Goal: Task Accomplishment & Management: Manage account settings

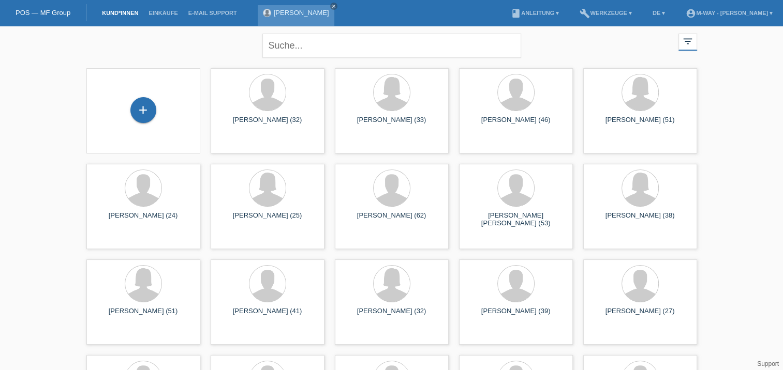
click at [313, 12] on link "[PERSON_NAME]" at bounding box center [301, 13] width 55 height 8
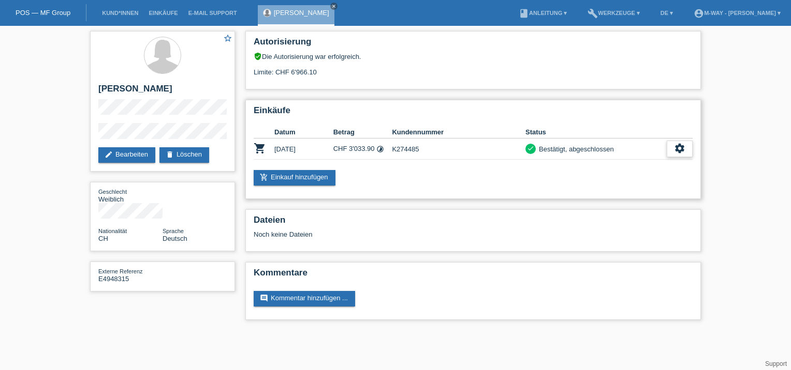
click at [675, 150] on icon "settings" at bounding box center [679, 148] width 11 height 11
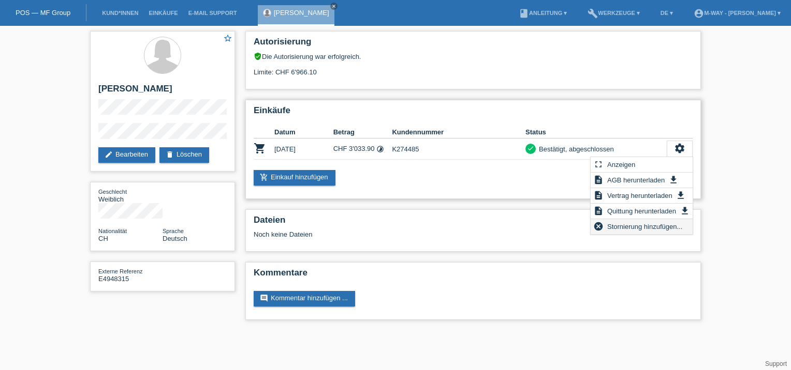
click at [650, 230] on span "Stornierung hinzufügen..." at bounding box center [644, 226] width 78 height 12
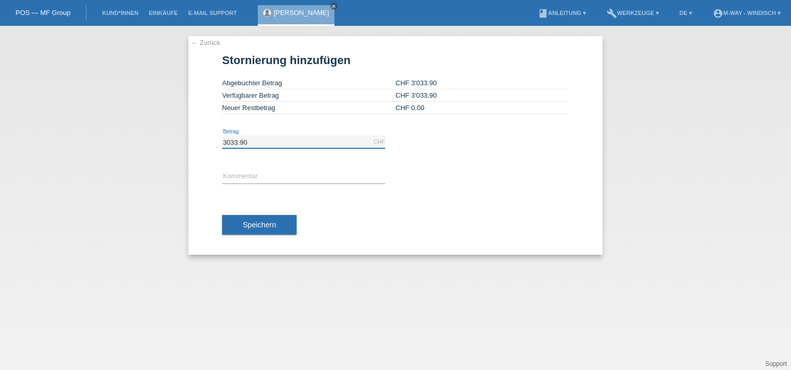
click at [253, 137] on input "3033.90" at bounding box center [303, 142] width 163 height 13
drag, startPoint x: 253, startPoint y: 142, endPoint x: 195, endPoint y: 139, distance: 58.1
click at [198, 139] on div "← Zurück Stornierung hinzufügen Abgebuchter Betrag CHF 3'033.90 Verfügbarer Bet…" at bounding box center [395, 145] width 414 height 219
click at [266, 145] on input "3033.90" at bounding box center [303, 142] width 163 height 13
click at [250, 178] on input "text" at bounding box center [303, 177] width 163 height 13
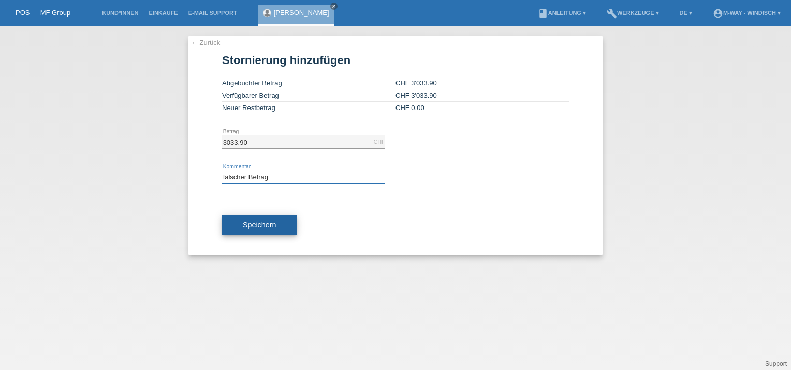
type input "falscher Betrag"
click at [281, 230] on button "Speichern" at bounding box center [259, 225] width 75 height 20
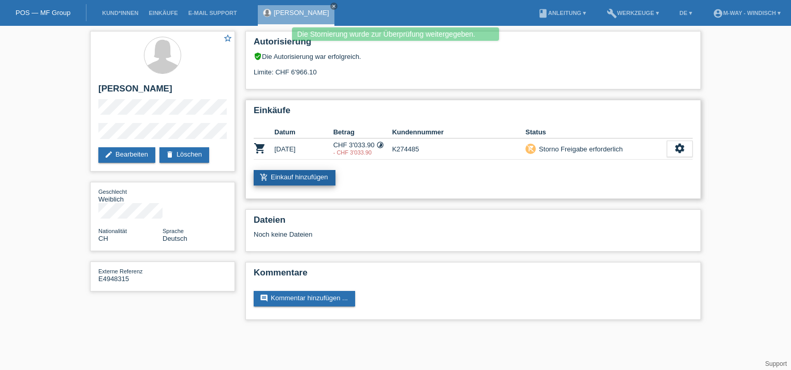
click at [309, 182] on link "add_shopping_cart Einkauf hinzufügen" at bounding box center [295, 178] width 82 height 16
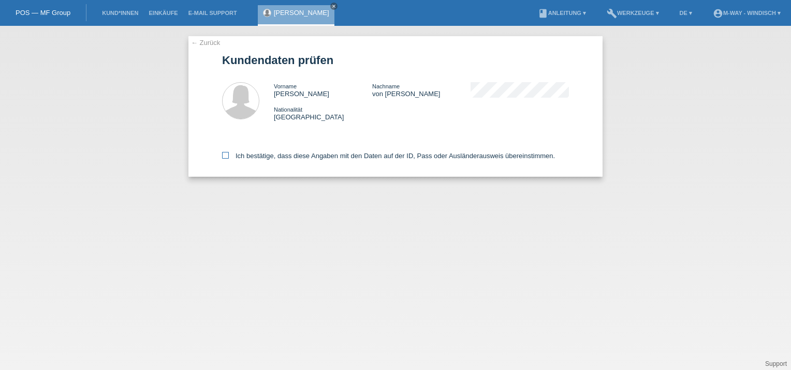
click at [227, 155] on icon at bounding box center [225, 155] width 7 height 7
click at [227, 155] on input "Ich bestätige, dass diese Angaben mit den Daten auf der ID, Pass oder Ausländer…" at bounding box center [225, 155] width 7 height 7
checkbox input "true"
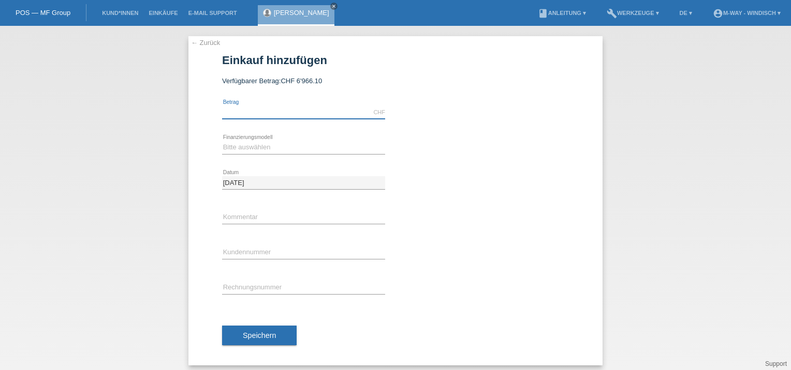
click at [263, 108] on input "text" at bounding box center [303, 112] width 163 height 13
paste input "3018.90"
type input "3018.90"
click at [273, 257] on input "text" at bounding box center [303, 253] width 163 height 13
paste input "K274485"
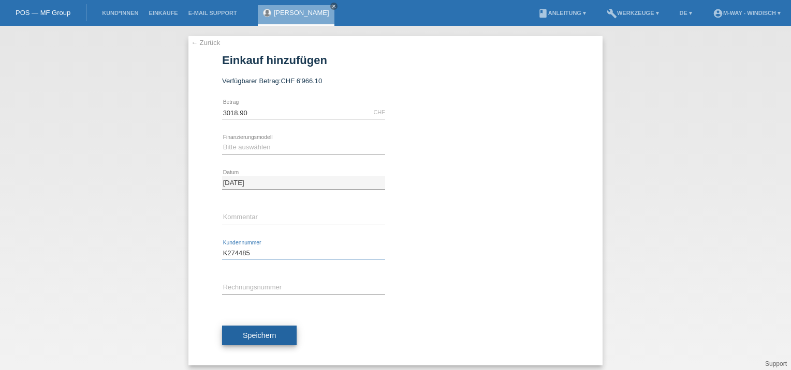
type input "K274485"
click at [278, 337] on button "Speichern" at bounding box center [259, 336] width 75 height 20
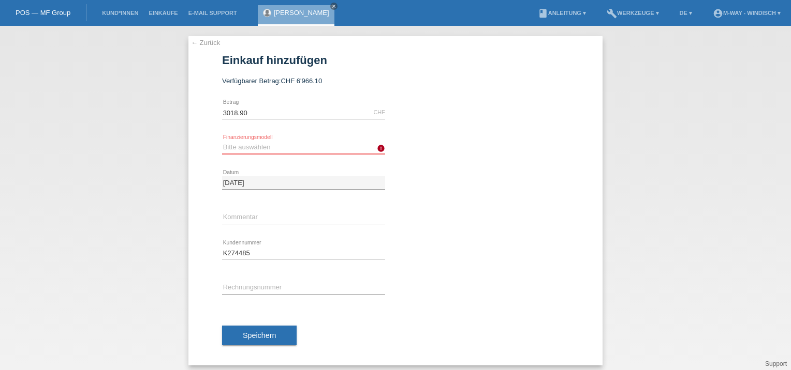
click at [247, 144] on select "Bitte auswählen Fixe Raten Kauf auf Rechnung mit Teilzahlungsoption" at bounding box center [303, 147] width 163 height 12
select select "77"
click at [222, 141] on select "Bitte auswählen Fixe Raten Kauf auf Rechnung mit Teilzahlungsoption" at bounding box center [303, 147] width 163 height 12
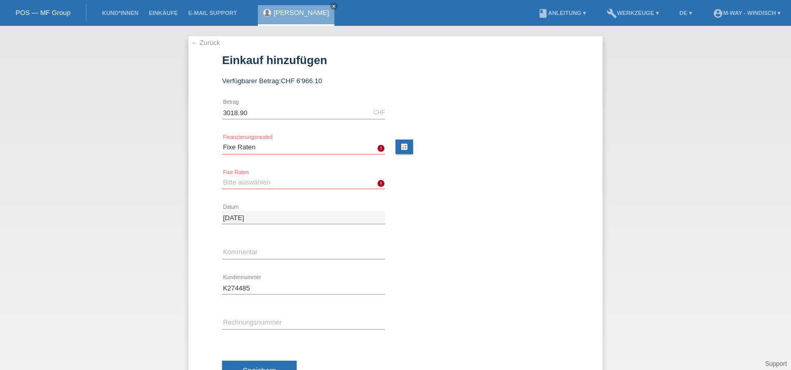
click at [274, 175] on div "Bitte auswählen 4 Raten 5 Raten 6 Raten 7 Raten 8 Raten 9 Raten 10 Raten 11 Rat…" at bounding box center [303, 183] width 163 height 35
click at [277, 187] on select "Bitte auswählen 4 Raten 5 Raten 6 Raten 7 Raten 8 Raten 9 Raten 10 Raten 11 Rat…" at bounding box center [303, 182] width 163 height 12
select select "202"
click at [222, 176] on select "Bitte auswählen 4 Raten 5 Raten 6 Raten 7 Raten 8 Raten 9 Raten 10 Raten 11 Rat…" at bounding box center [303, 182] width 163 height 12
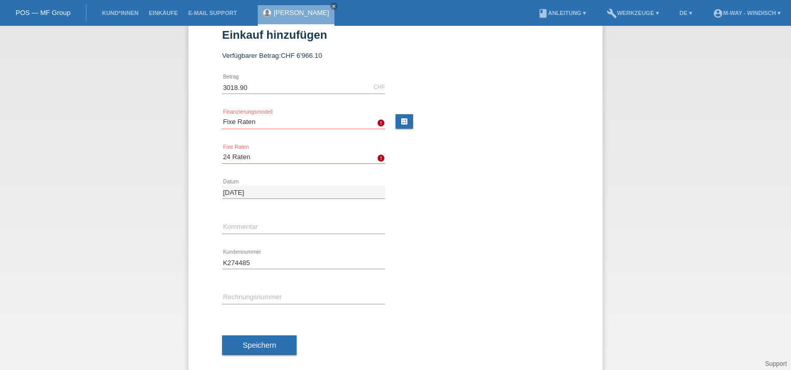
scroll to position [40, 0]
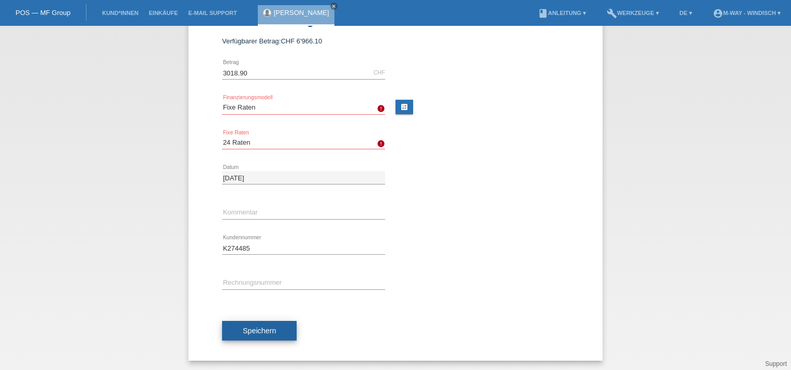
click at [276, 325] on button "Speichern" at bounding box center [259, 331] width 75 height 20
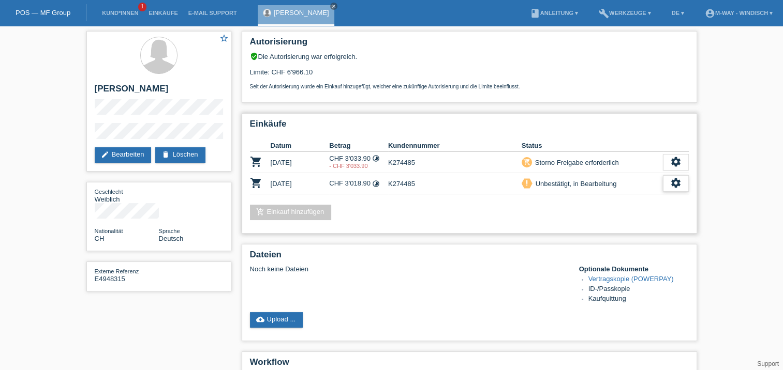
click at [677, 180] on icon "settings" at bounding box center [675, 182] width 11 height 11
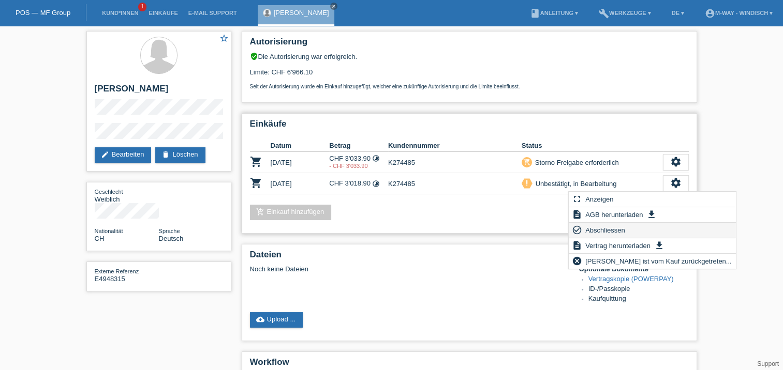
click at [614, 229] on span "Abschliessen" at bounding box center [605, 230] width 43 height 12
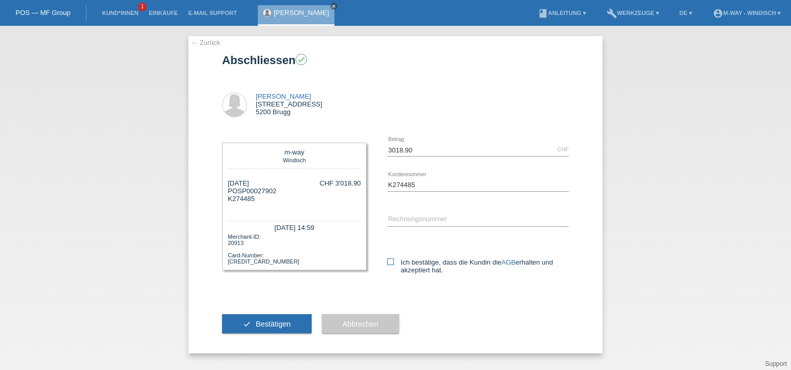
click at [388, 261] on icon at bounding box center [390, 262] width 7 height 7
click at [388, 261] on input "Ich bestätige, dass die Kundin die AGB erhalten und akzeptiert hat." at bounding box center [390, 262] width 7 height 7
checkbox input "true"
click at [285, 324] on span "Bestätigen" at bounding box center [273, 324] width 35 height 8
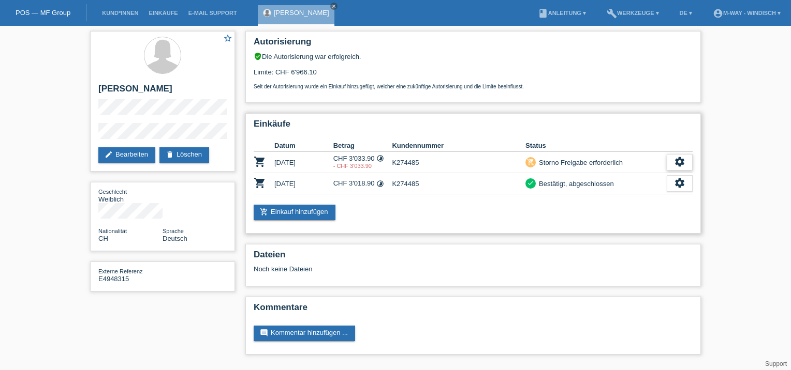
click at [675, 159] on icon "settings" at bounding box center [679, 161] width 11 height 11
click at [487, 287] on div "Autorisierung verified_user Die Autorisierung war erfolgreich. Limite: CHF 6'96…" at bounding box center [473, 195] width 466 height 339
